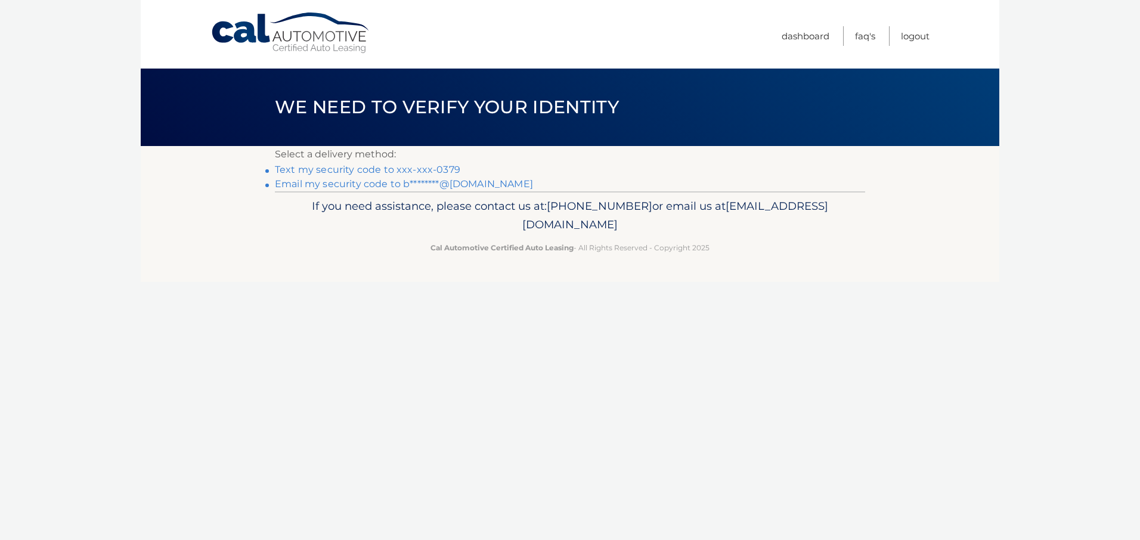
click at [323, 169] on link "Text my security code to xxx-xxx-0379" at bounding box center [367, 169] width 185 height 11
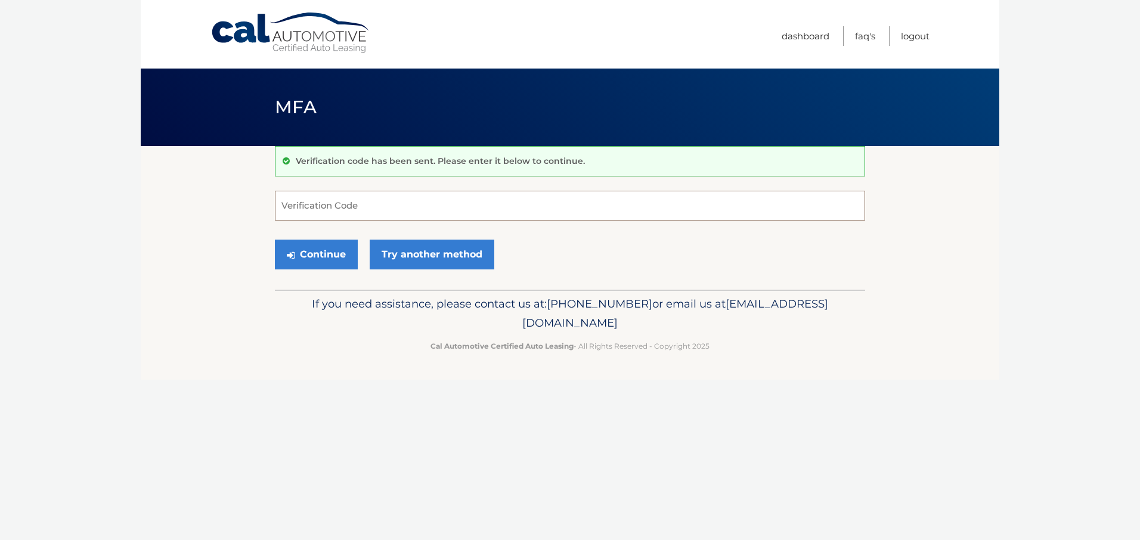
click at [324, 209] on input "Verification Code" at bounding box center [570, 206] width 590 height 30
type input "742776"
click at [328, 253] on button "Continue" at bounding box center [316, 255] width 83 height 30
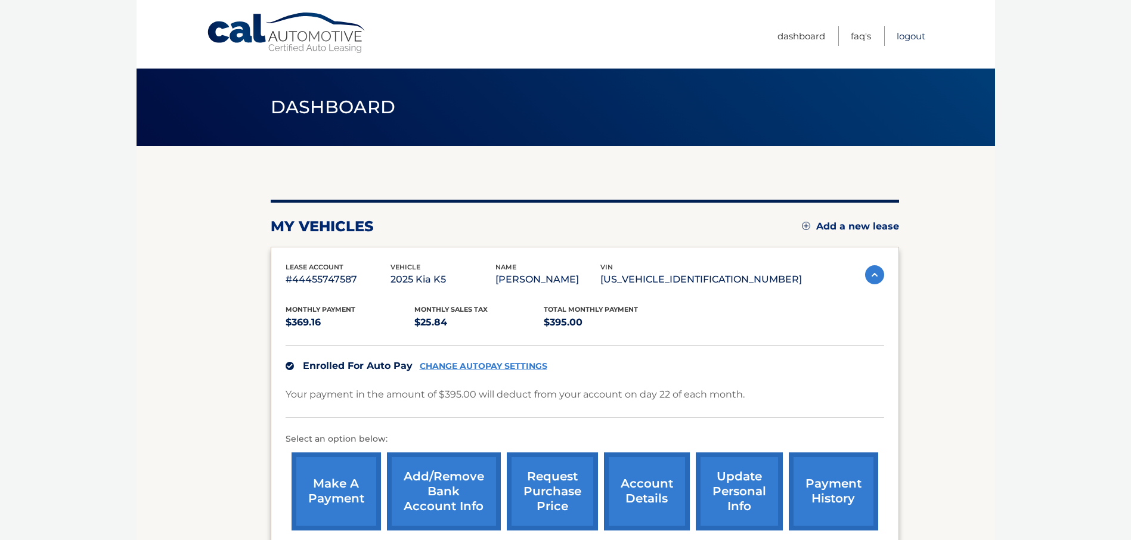
click at [903, 31] on link "Logout" at bounding box center [910, 36] width 29 height 20
